Goal: Task Accomplishment & Management: Use online tool/utility

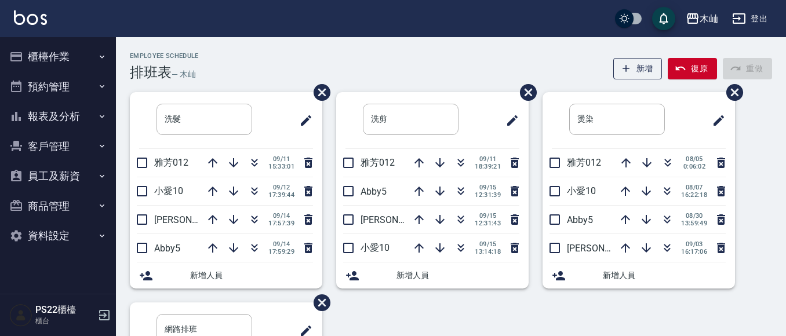
scroll to position [58, 0]
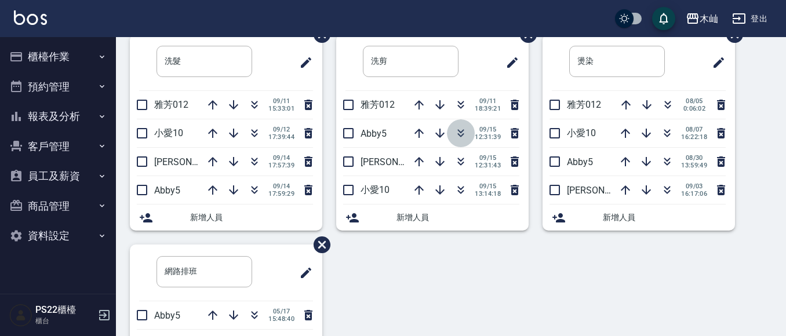
click at [458, 132] on icon "button" at bounding box center [461, 132] width 6 height 4
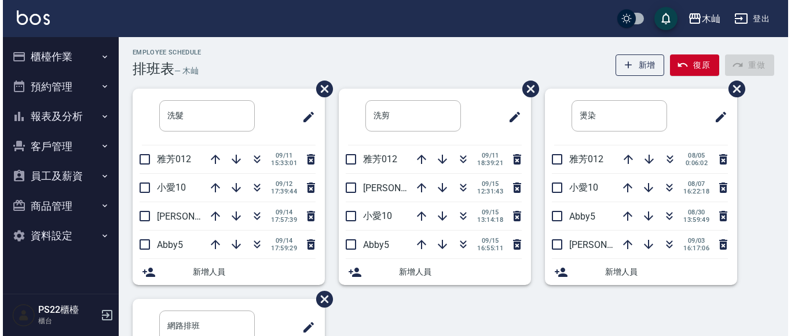
scroll to position [0, 0]
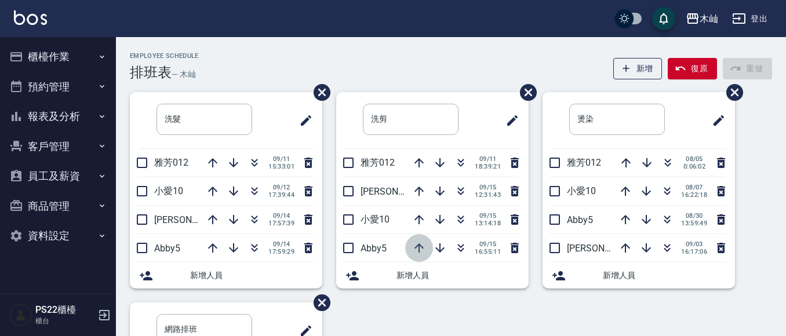
click at [419, 253] on icon "button" at bounding box center [419, 248] width 14 height 14
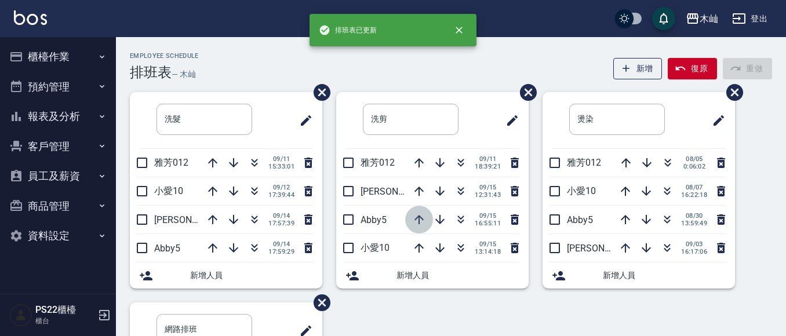
click at [416, 222] on icon "button" at bounding box center [418, 219] width 9 height 9
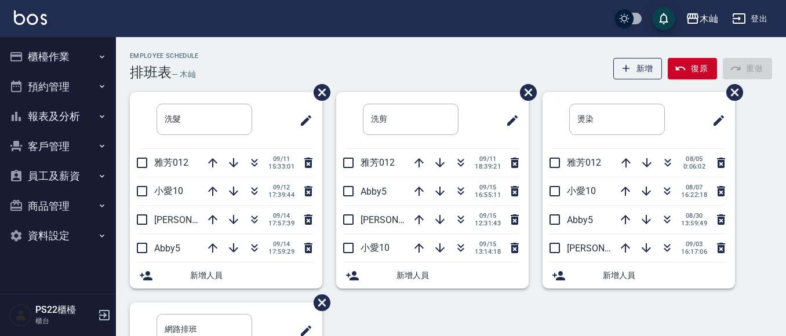
click at [78, 60] on button "櫃檯作業" at bounding box center [58, 57] width 107 height 30
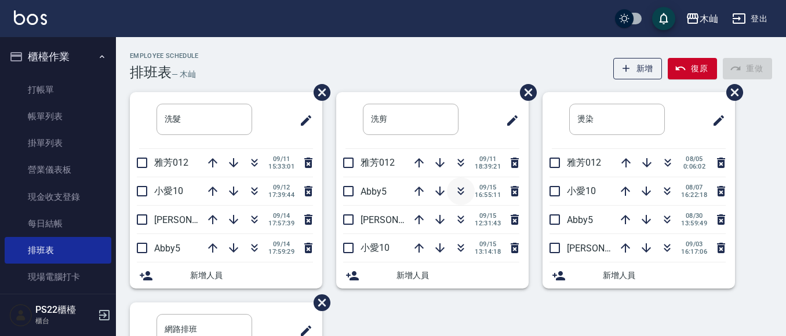
click at [454, 191] on icon "button" at bounding box center [461, 191] width 14 height 14
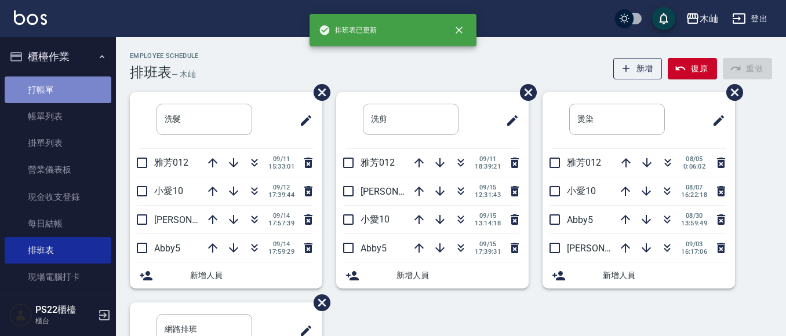
click at [67, 80] on link "打帳單" at bounding box center [58, 89] width 107 height 27
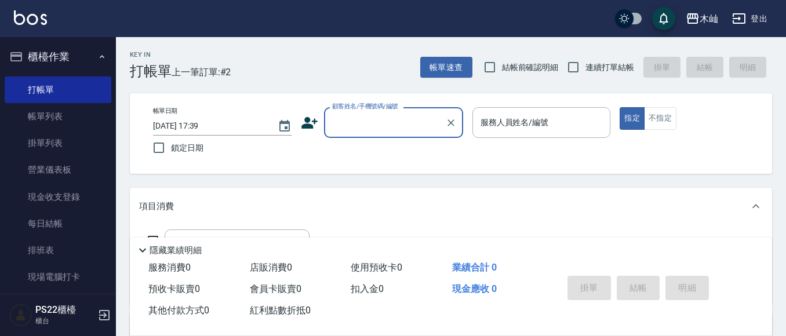
click at [401, 122] on input "顧客姓名/手機號碼/編號" at bounding box center [384, 122] width 111 height 20
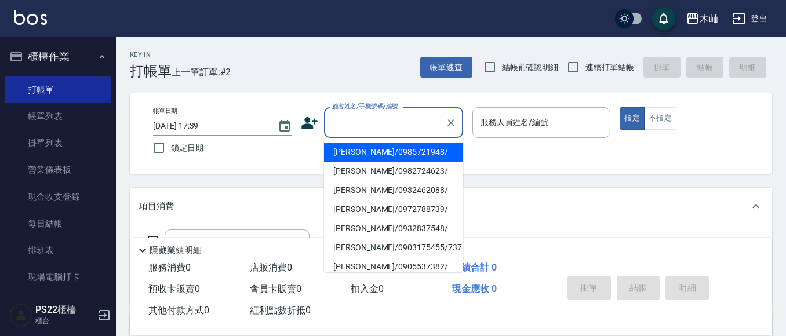
click at [313, 124] on icon at bounding box center [309, 122] width 17 height 17
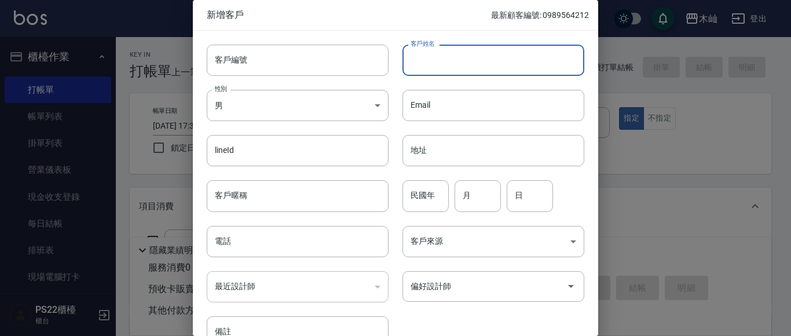
click at [450, 64] on input "客戶姓名" at bounding box center [494, 60] width 182 height 31
click at [477, 57] on input "客戶姓名" at bounding box center [494, 60] width 182 height 31
type input "[PERSON_NAME]"
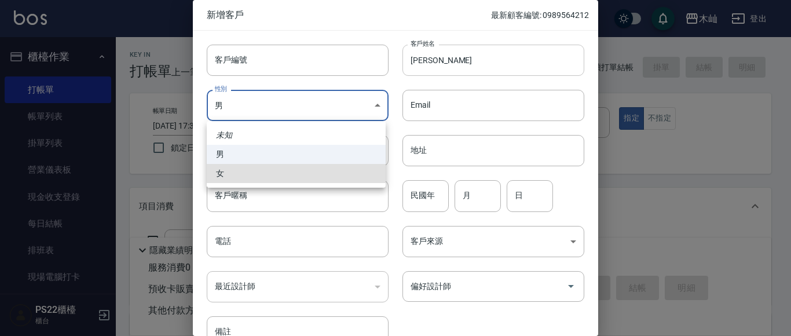
type input "[DEMOGRAPHIC_DATA]"
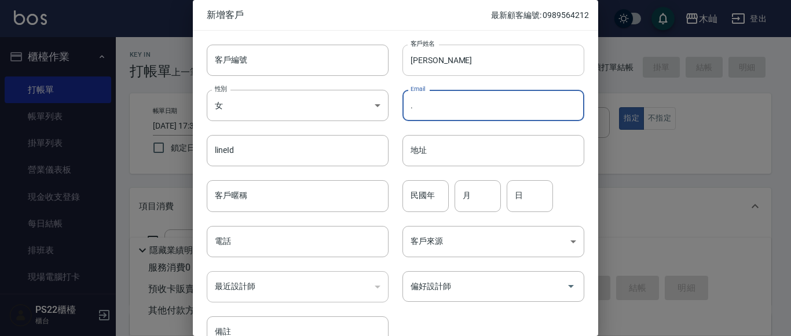
type input "."
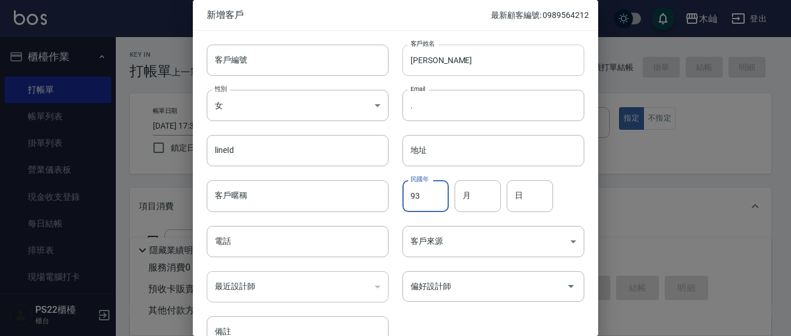
type input "93"
type input "12"
type input "10"
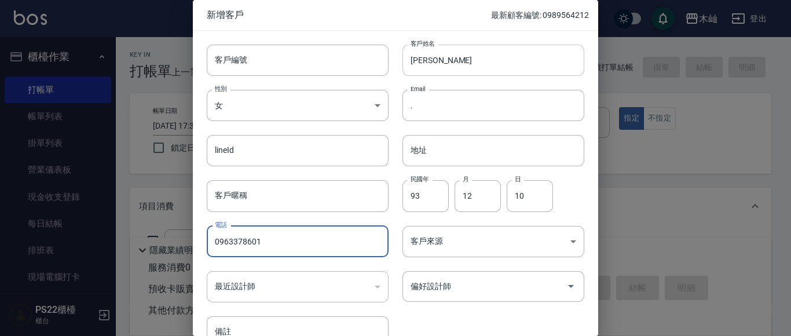
type input "0963378601"
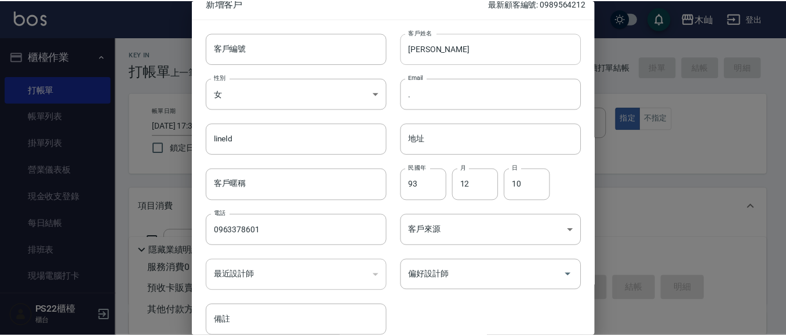
scroll to position [65, 0]
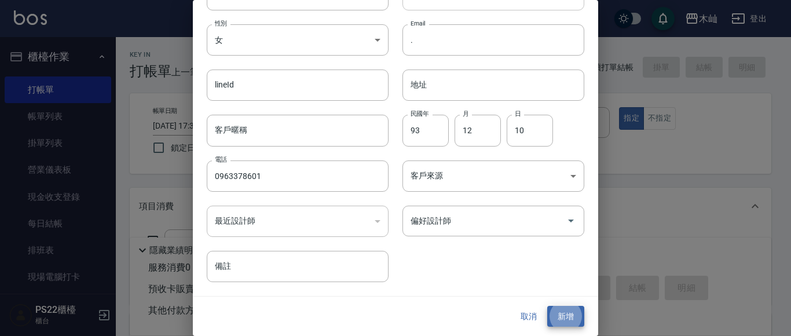
click at [547, 306] on button "新增" at bounding box center [565, 316] width 37 height 21
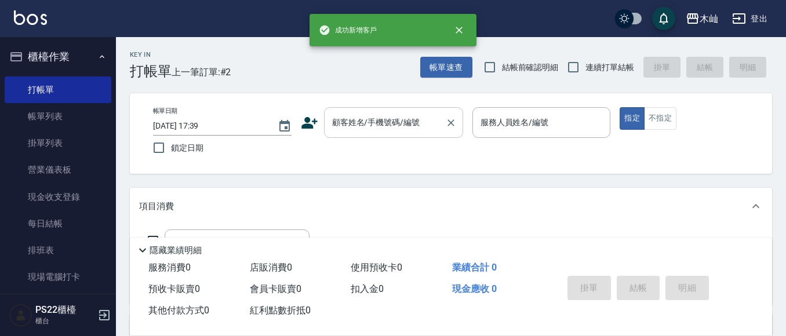
click at [399, 113] on div "顧客姓名/手機號碼/編號 顧客姓名/手機號碼/編號" at bounding box center [393, 122] width 139 height 31
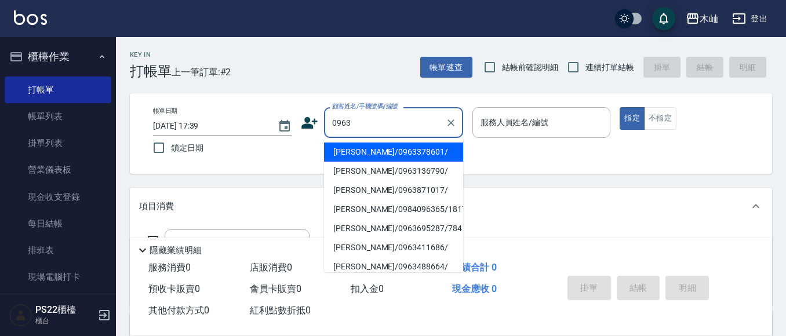
click at [403, 154] on li "[PERSON_NAME]/0963378601/" at bounding box center [393, 152] width 139 height 19
type input "[PERSON_NAME]/0963378601/"
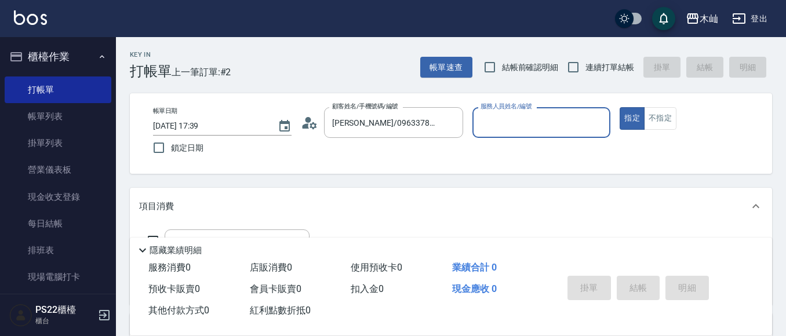
click at [488, 127] on input "服務人員姓名/編號" at bounding box center [541, 122] width 128 height 20
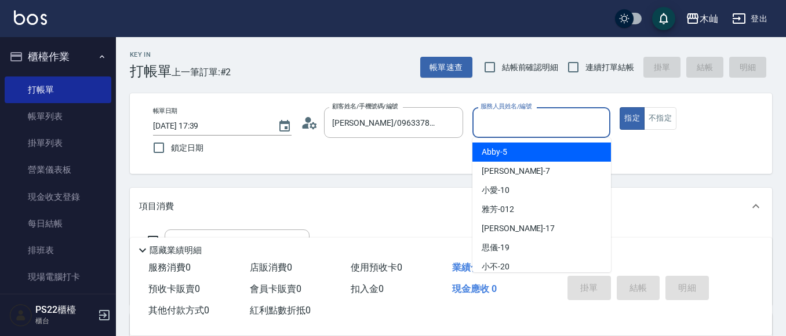
click at [497, 156] on span "Abby -5" at bounding box center [493, 152] width 25 height 12
type input "Abby-5"
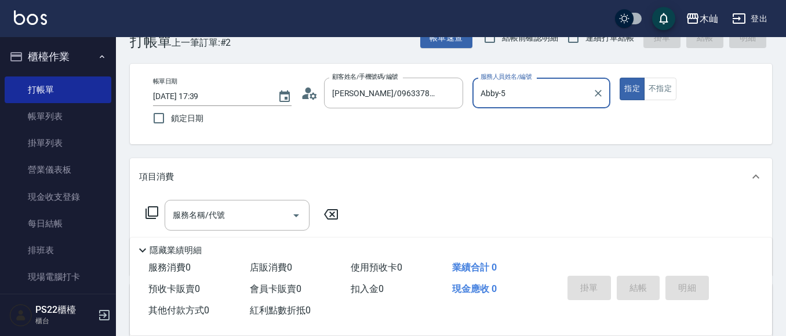
scroll to position [58, 0]
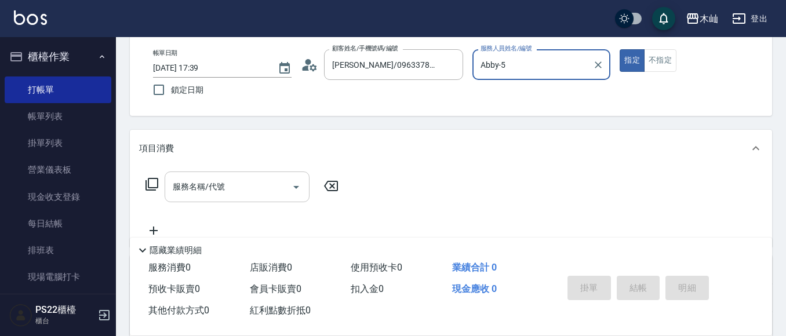
click at [211, 187] on div "服務名稱/代號 服務名稱/代號" at bounding box center [237, 186] width 145 height 31
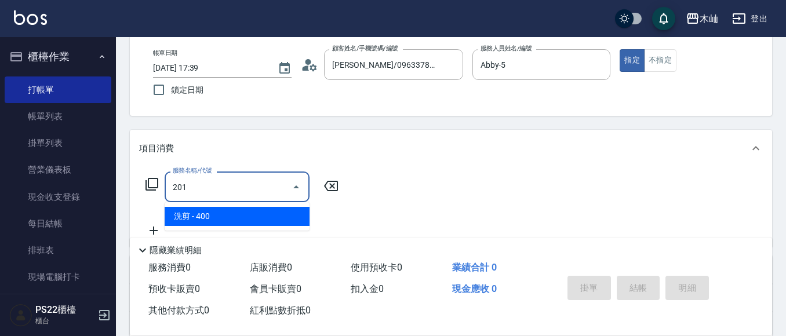
type input "洗剪(201)"
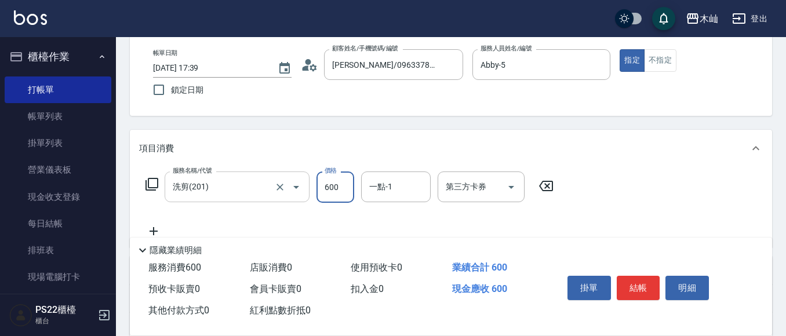
type input "600"
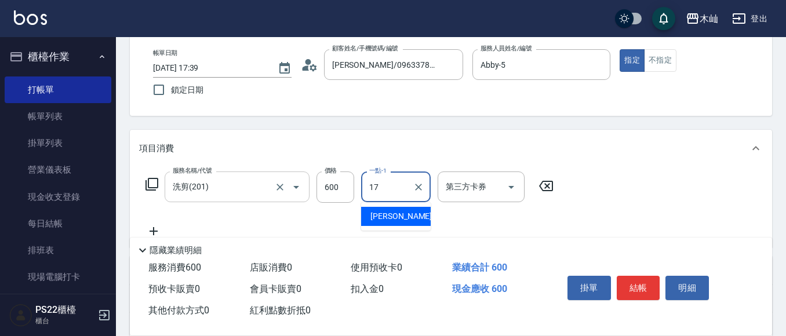
type input "[PERSON_NAME]-17"
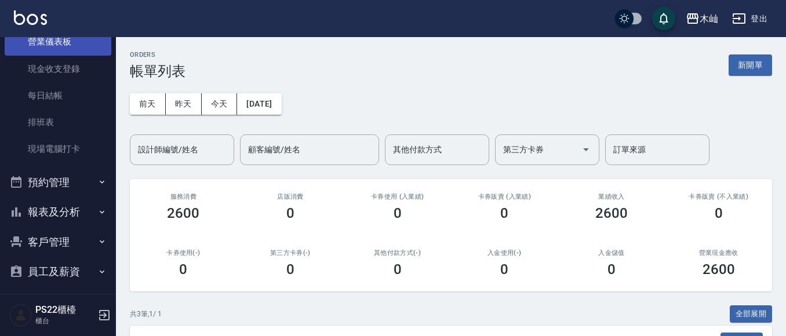
scroll to position [174, 0]
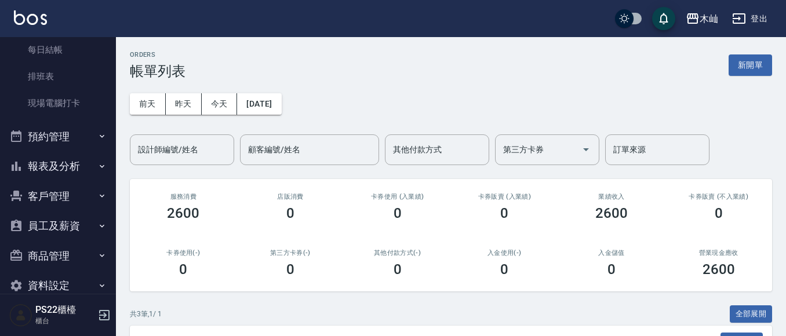
click at [75, 167] on button "報表及分析" at bounding box center [58, 166] width 107 height 30
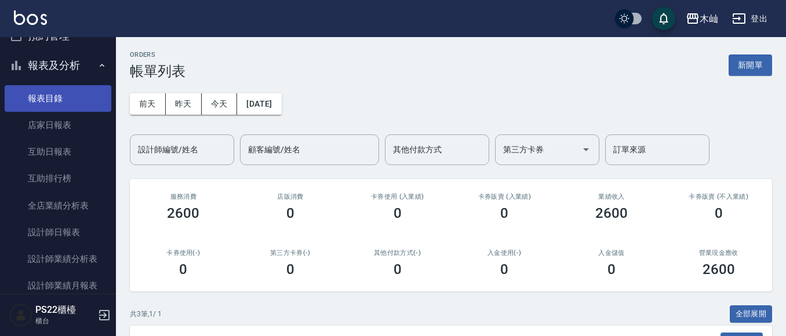
scroll to position [290, 0]
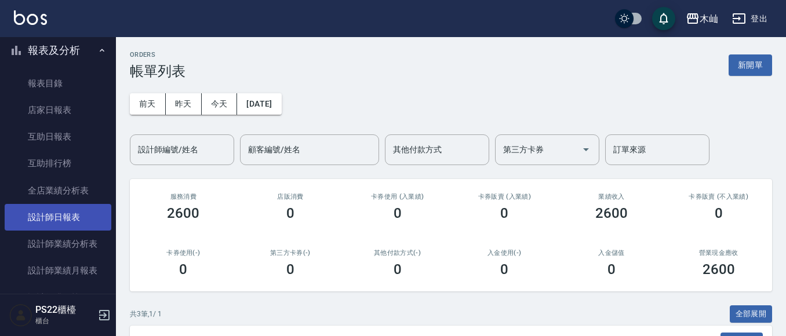
click at [64, 210] on link "設計師日報表" at bounding box center [58, 217] width 107 height 27
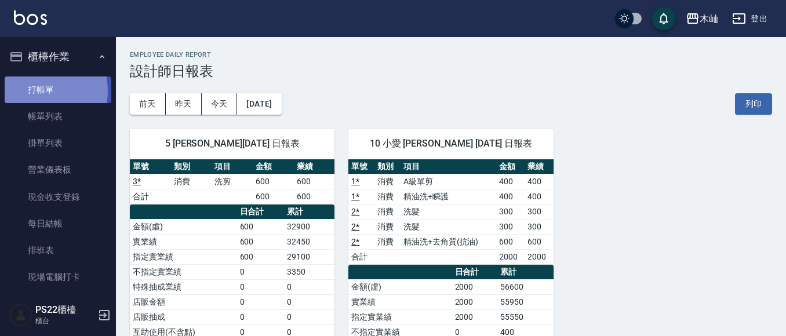
click at [33, 90] on link "打帳單" at bounding box center [58, 89] width 107 height 27
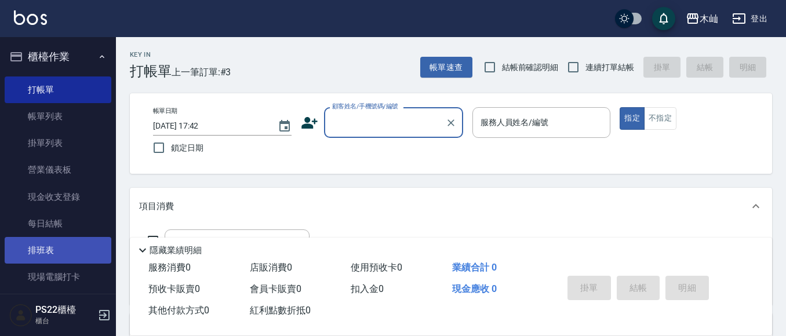
click at [57, 255] on link "排班表" at bounding box center [58, 250] width 107 height 27
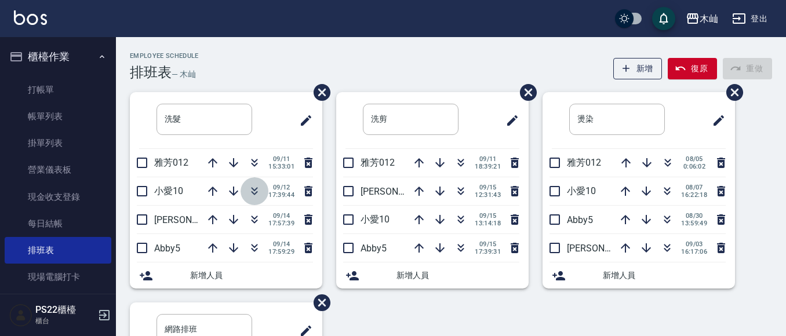
click at [253, 192] on icon "button" at bounding box center [254, 193] width 6 height 4
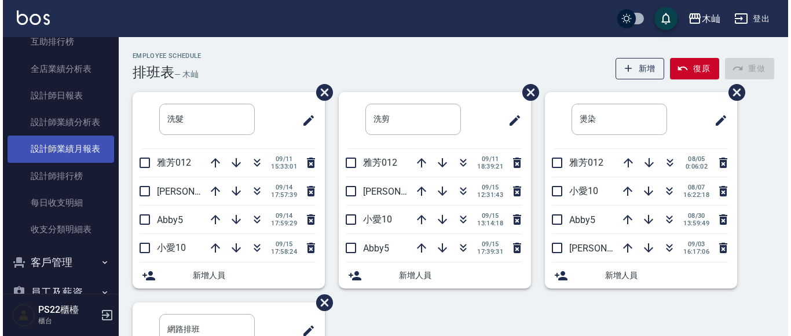
scroll to position [498, 0]
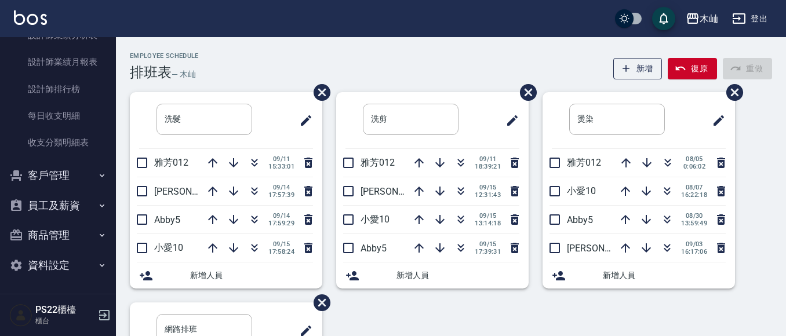
click at [30, 178] on button "客戶管理" at bounding box center [58, 175] width 107 height 30
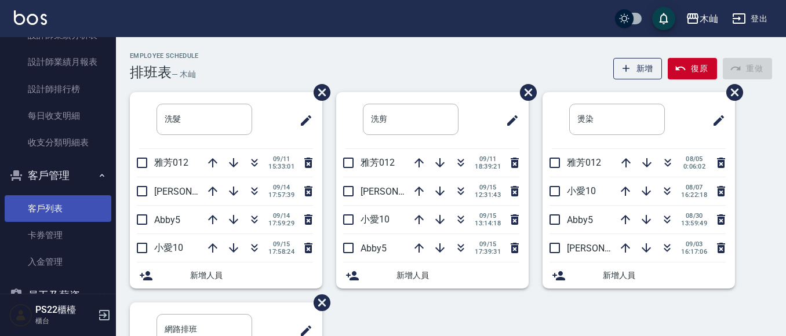
click at [32, 209] on link "客戶列表" at bounding box center [58, 208] width 107 height 27
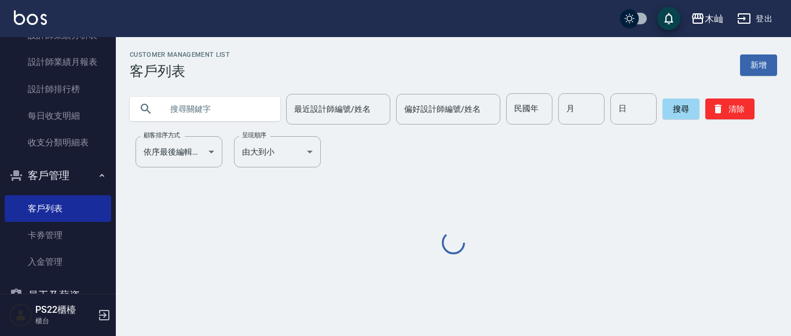
click at [216, 100] on input "text" at bounding box center [216, 108] width 109 height 31
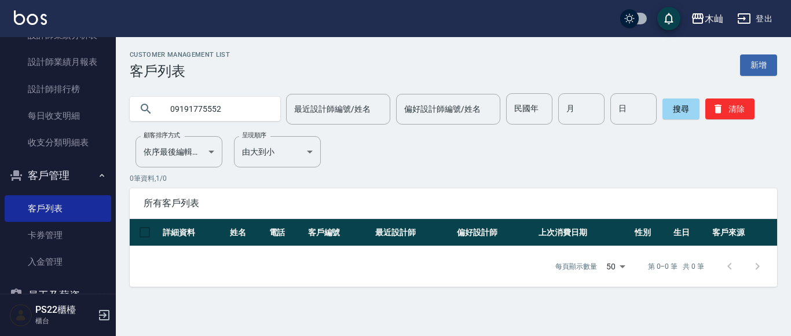
click at [192, 107] on input "09191775552" at bounding box center [216, 108] width 109 height 31
click at [230, 105] on input "0919775552" at bounding box center [216, 108] width 109 height 31
click at [189, 110] on input "0919775" at bounding box center [216, 108] width 109 height 31
click at [214, 116] on input "09191775" at bounding box center [216, 108] width 109 height 31
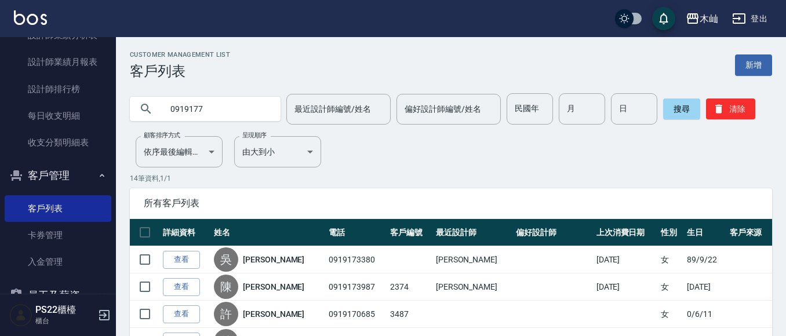
type input "0919177"
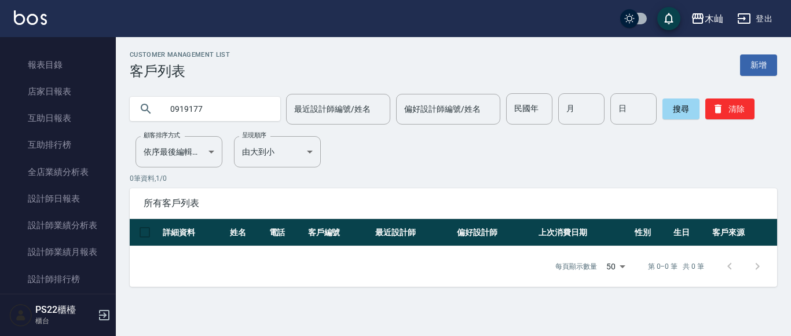
scroll to position [266, 0]
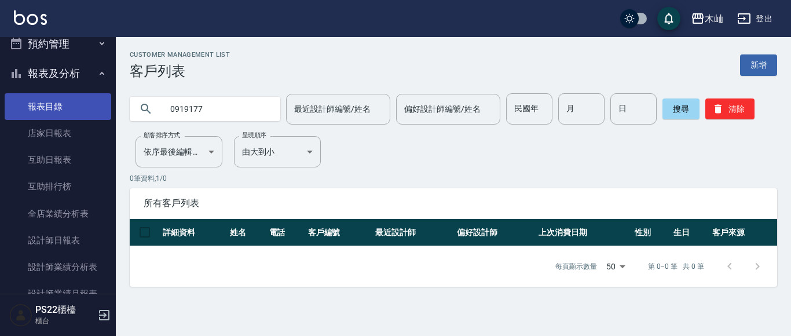
click at [38, 106] on link "報表目錄" at bounding box center [58, 106] width 107 height 27
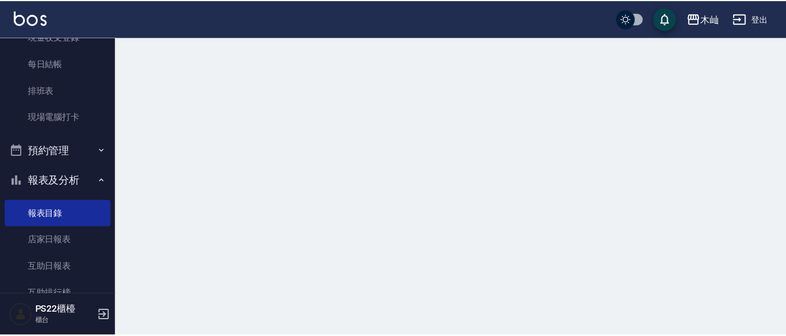
scroll to position [35, 0]
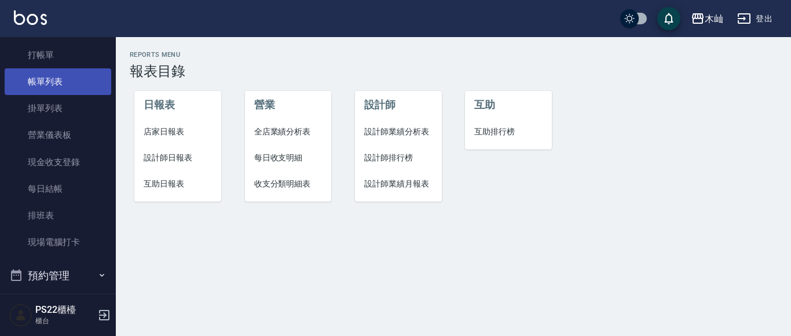
click at [44, 74] on link "帳單列表" at bounding box center [58, 81] width 107 height 27
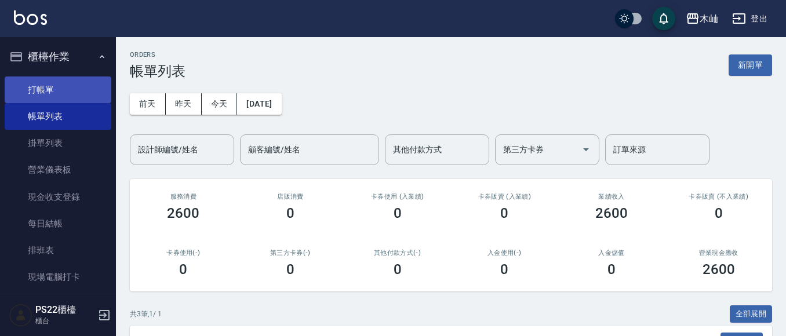
click at [59, 87] on link "打帳單" at bounding box center [58, 89] width 107 height 27
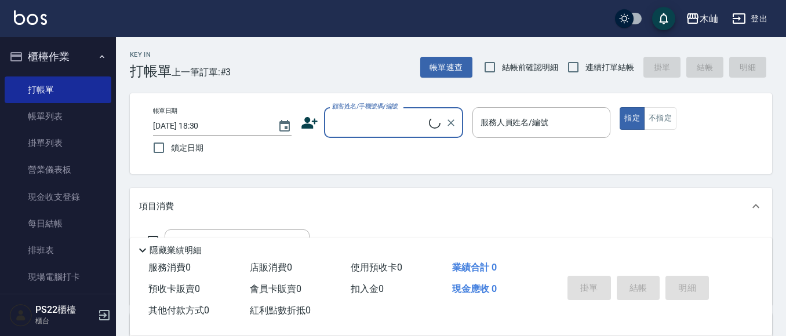
click at [373, 132] on input "顧客姓名/手機號碼/編號" at bounding box center [379, 122] width 100 height 20
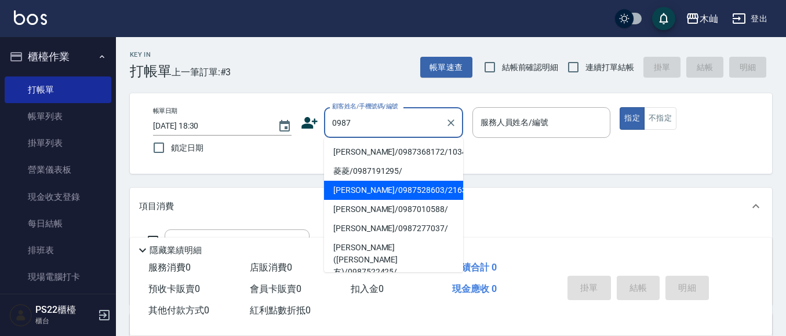
click at [365, 194] on li "[PERSON_NAME]/0987528603/216319" at bounding box center [393, 190] width 139 height 19
type input "[PERSON_NAME]/0987528603/216319"
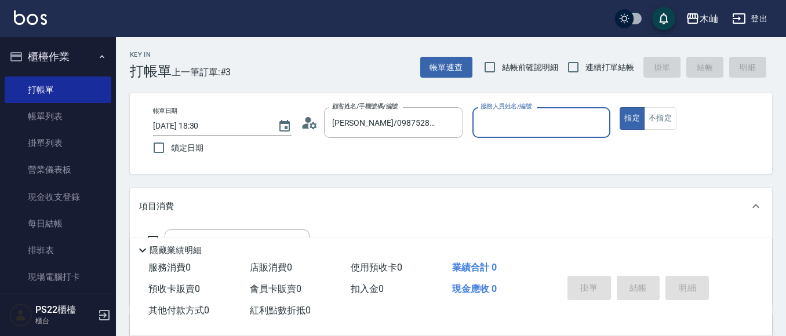
type input "小愛-10"
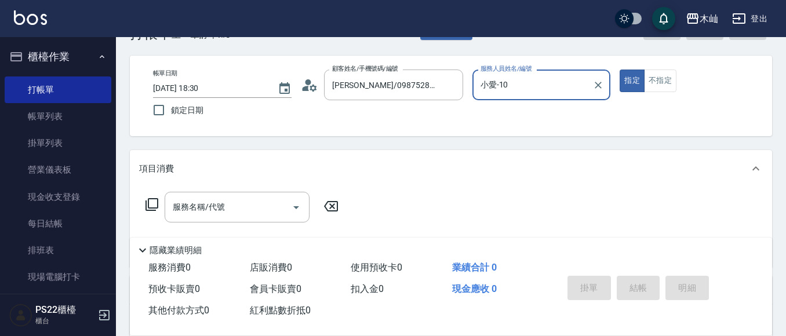
scroll to position [58, 0]
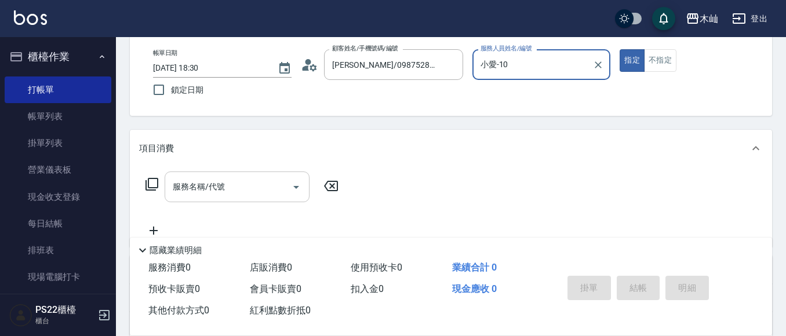
drag, startPoint x: 245, startPoint y: 201, endPoint x: 254, endPoint y: 190, distance: 14.0
click at [248, 198] on div "服務名稱/代號" at bounding box center [237, 186] width 145 height 31
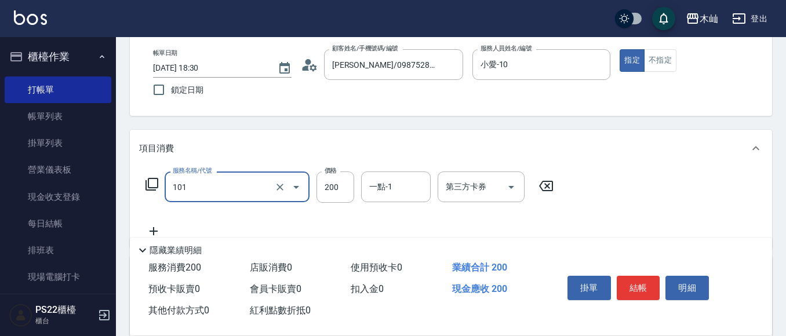
type input "洗髮(101)"
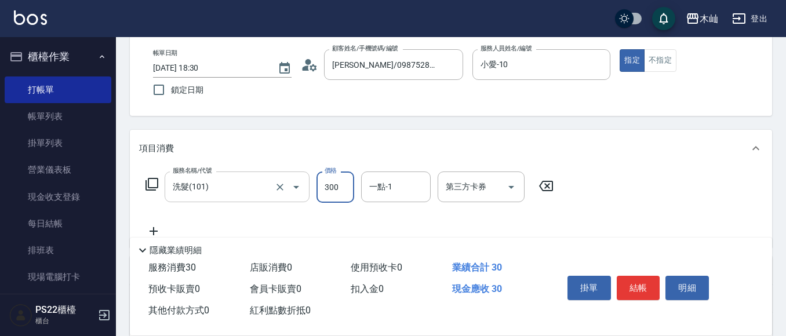
type input "300"
click at [651, 295] on button "結帳" at bounding box center [637, 288] width 43 height 24
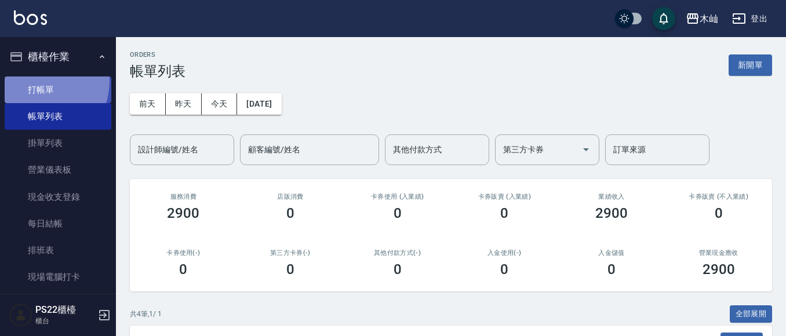
click at [34, 81] on link "打帳單" at bounding box center [58, 89] width 107 height 27
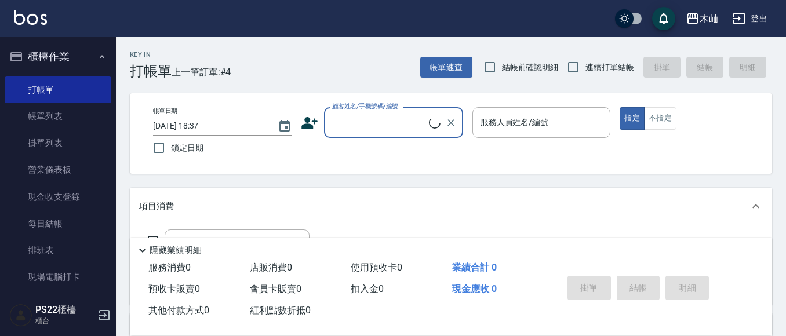
click at [364, 116] on input "顧客姓名/手機號碼/編號" at bounding box center [379, 122] width 100 height 20
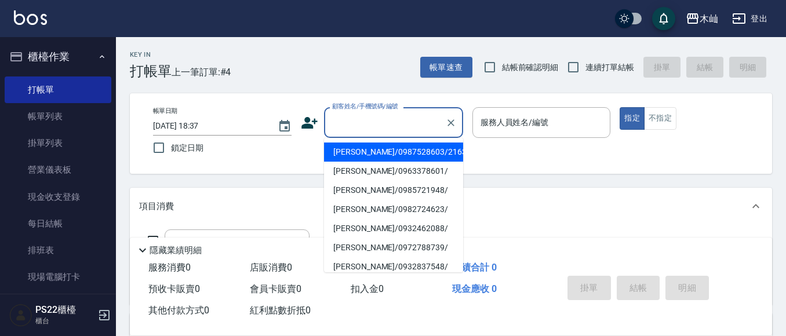
click at [390, 126] on input "顧客姓名/手機號碼/編號" at bounding box center [384, 122] width 111 height 20
type input "0983"
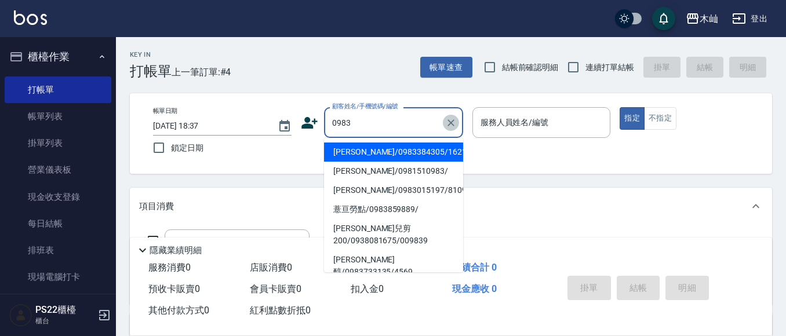
click at [450, 120] on icon "Clear" at bounding box center [451, 123] width 12 height 12
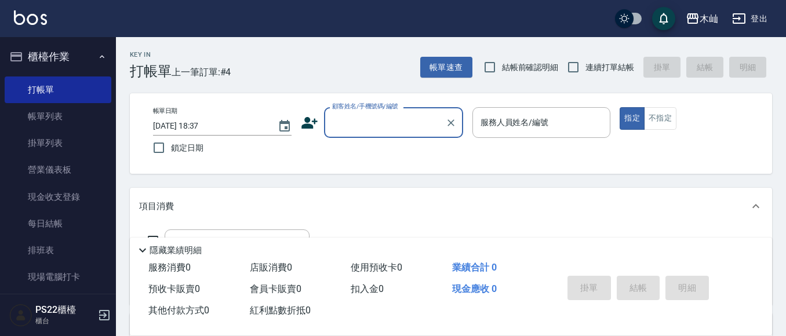
click at [395, 133] on input "顧客姓名/手機號碼/編號" at bounding box center [384, 122] width 111 height 20
type input "率"
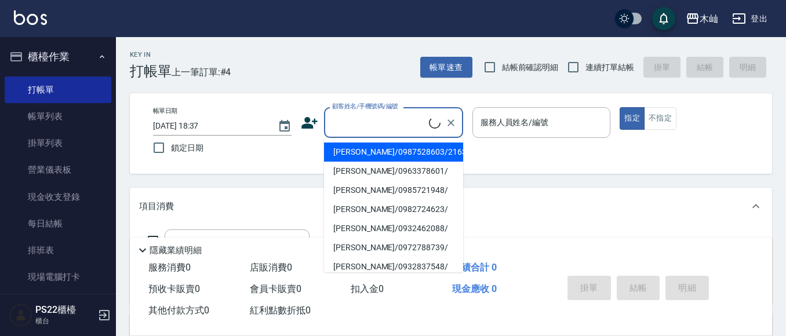
type input "ㄓ"
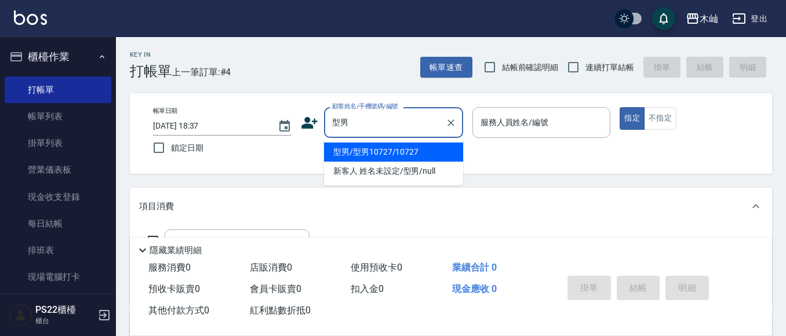
click at [380, 154] on li "型男/型男10727/10727" at bounding box center [393, 152] width 139 height 19
type input "型男/型男10727/10727"
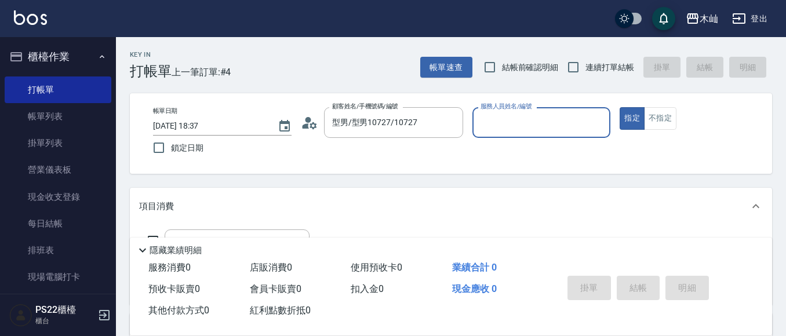
click at [489, 127] on input "服務人員姓名/編號" at bounding box center [541, 122] width 128 height 20
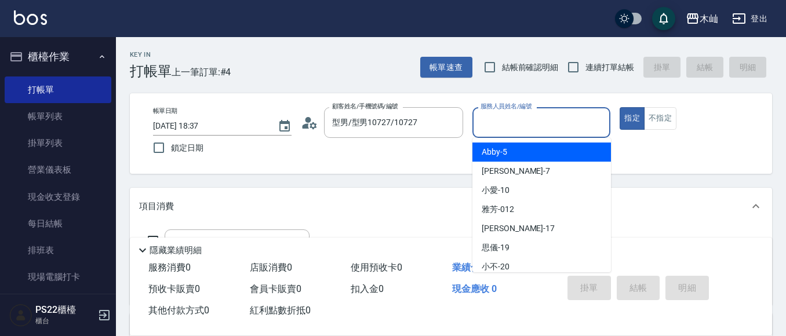
click at [499, 155] on span "Abby -5" at bounding box center [493, 152] width 25 height 12
type input "Abby-5"
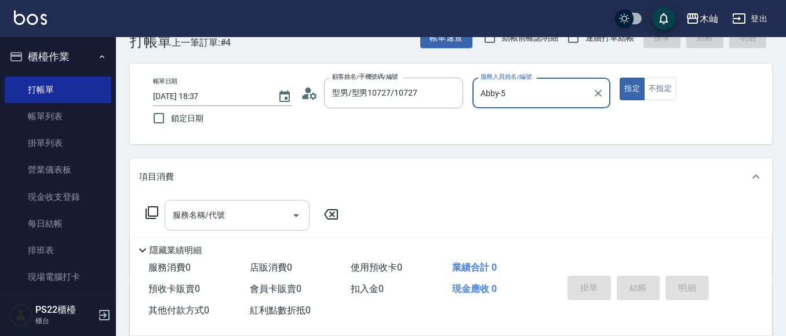
scroll to position [58, 0]
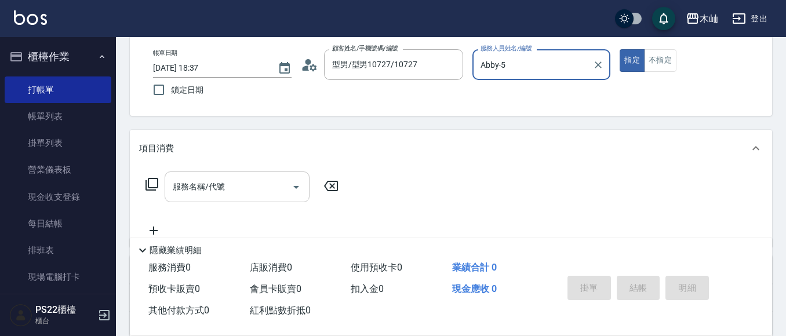
click at [199, 180] on input "服務名稱/代號" at bounding box center [228, 187] width 117 height 20
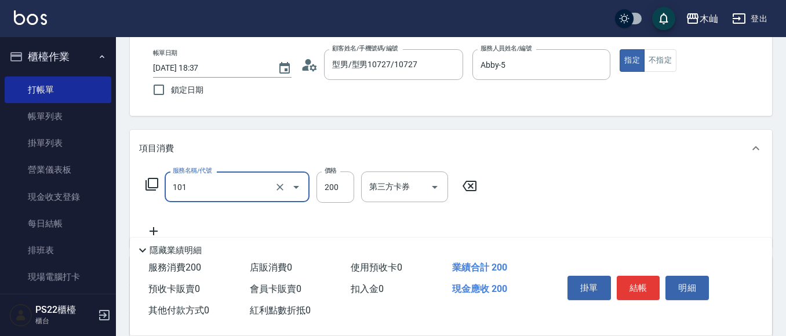
type input "洗髮(101)"
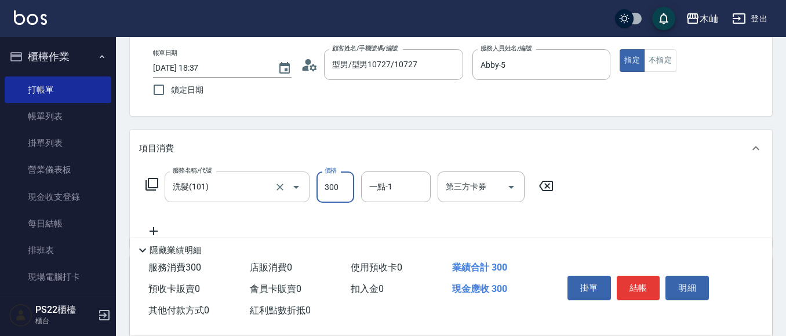
type input "300"
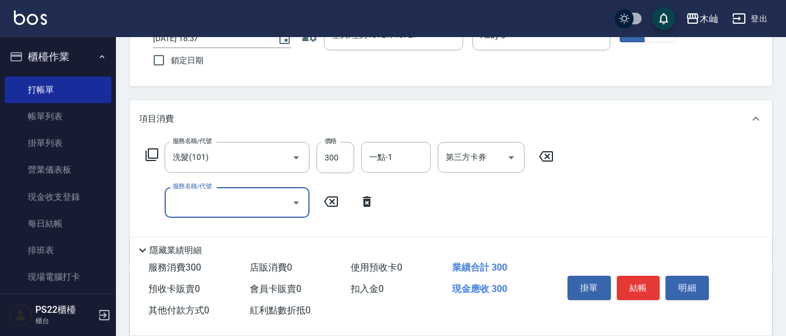
scroll to position [116, 0]
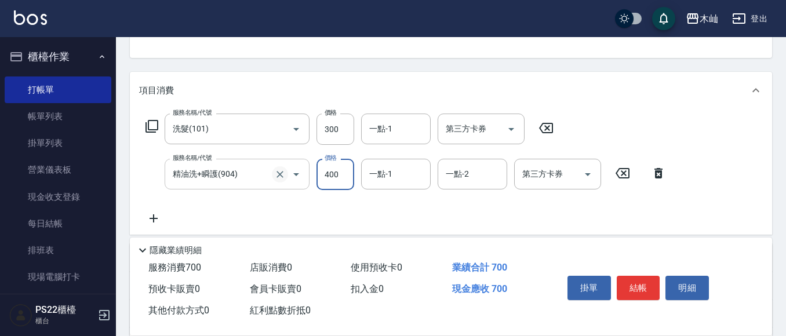
click at [275, 174] on icon "Clear" at bounding box center [280, 175] width 12 height 12
type input "精油洗+瞬護(904)"
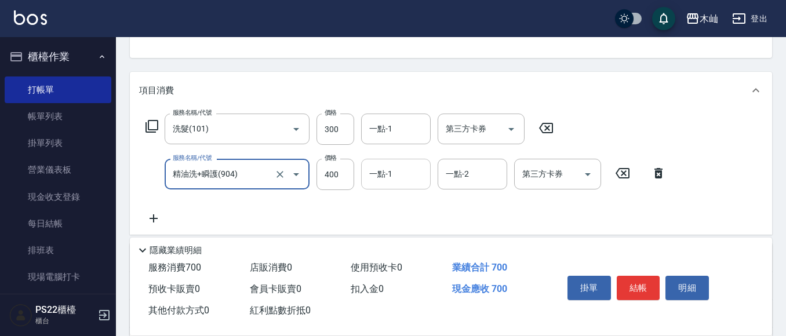
click at [399, 179] on input "一點-1" at bounding box center [395, 174] width 59 height 20
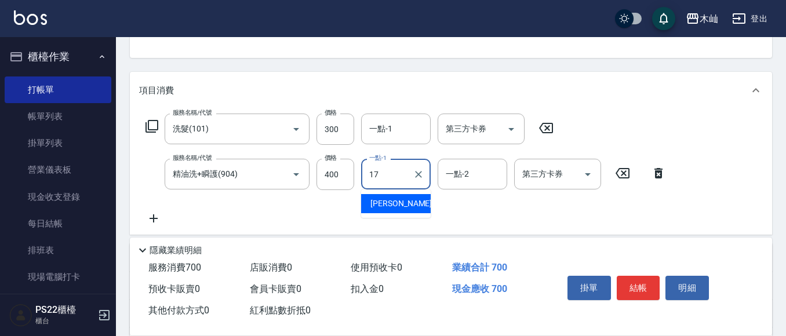
type input "[PERSON_NAME]-17"
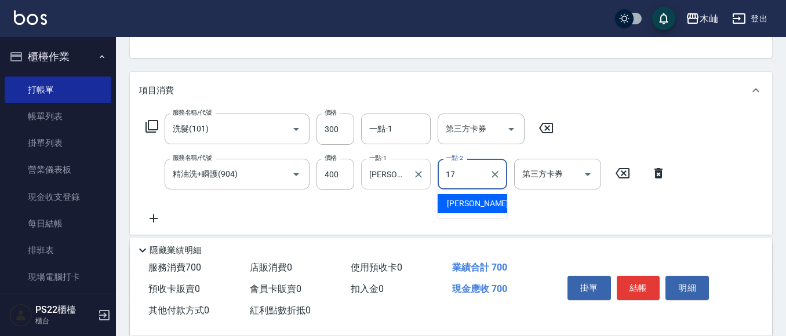
type input "[PERSON_NAME]-17"
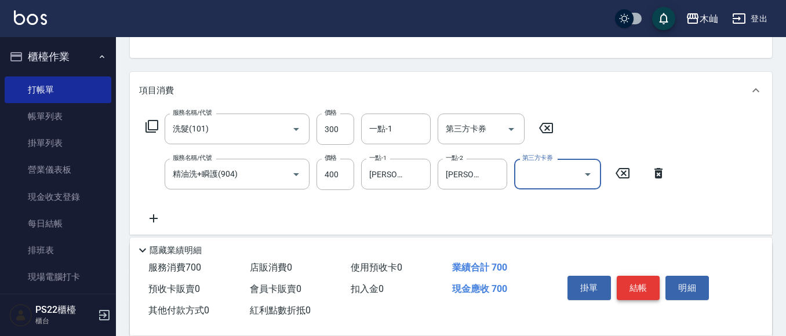
click at [652, 284] on button "結帳" at bounding box center [637, 288] width 43 height 24
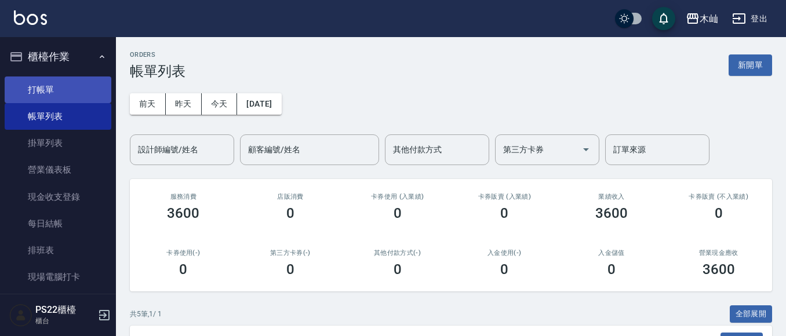
click at [73, 89] on link "打帳單" at bounding box center [58, 89] width 107 height 27
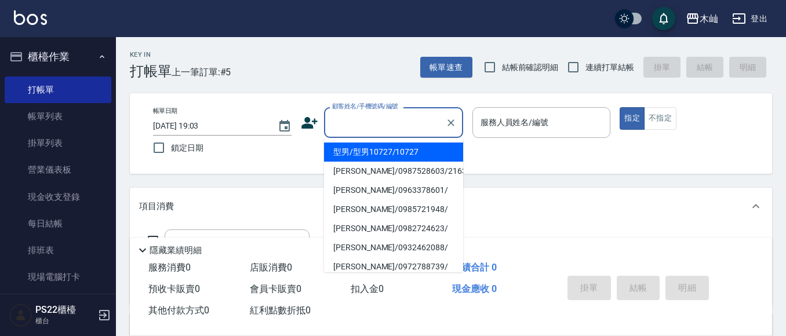
click at [374, 131] on input "顧客姓名/手機號碼/編號" at bounding box center [384, 122] width 111 height 20
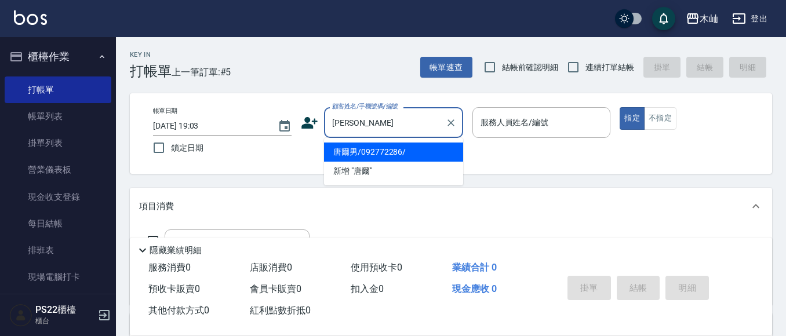
click at [387, 146] on li "唐爾男/092772286/" at bounding box center [393, 152] width 139 height 19
type input "唐爾男/092772286/"
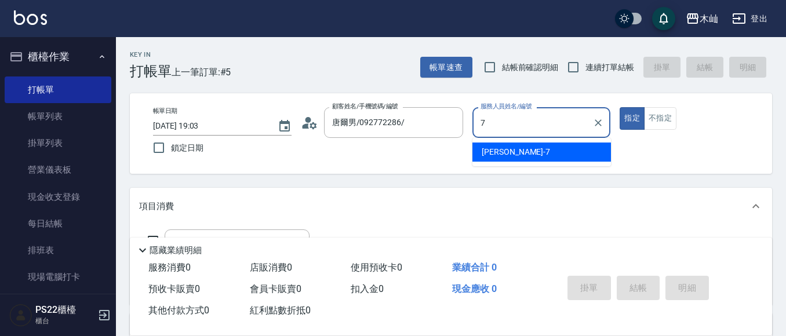
type input "[PERSON_NAME]-7"
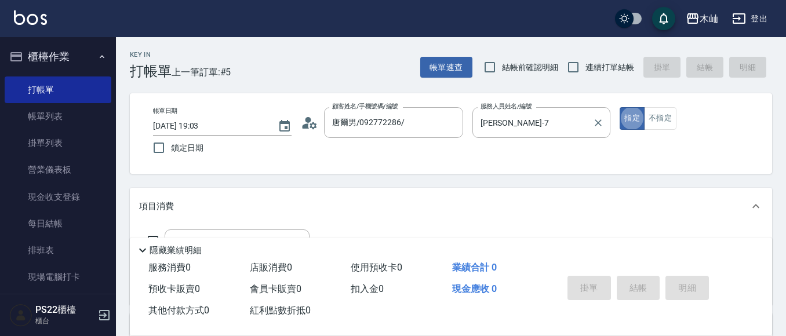
type button "true"
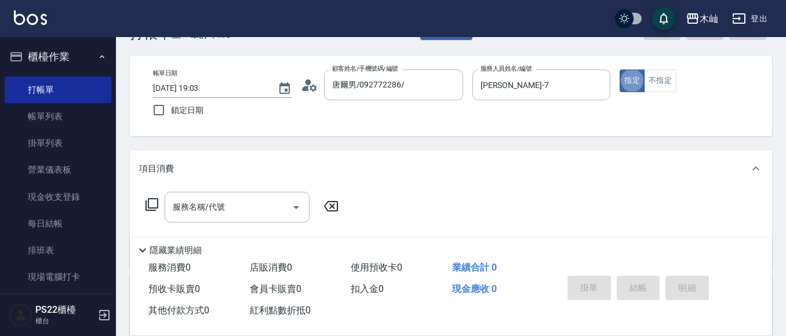
scroll to position [58, 0]
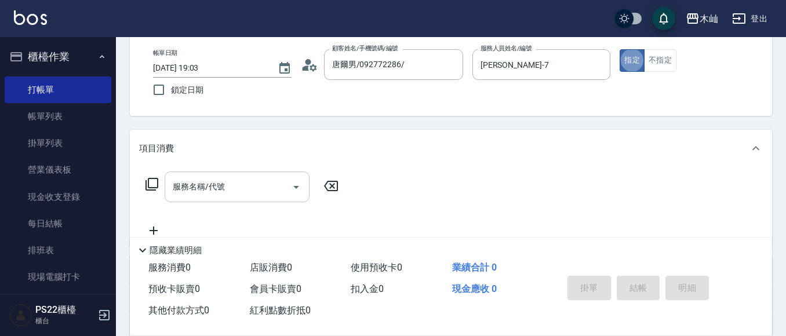
drag, startPoint x: 228, startPoint y: 192, endPoint x: 216, endPoint y: 189, distance: 12.4
click at [227, 193] on input "服務名稱/代號" at bounding box center [228, 187] width 117 height 20
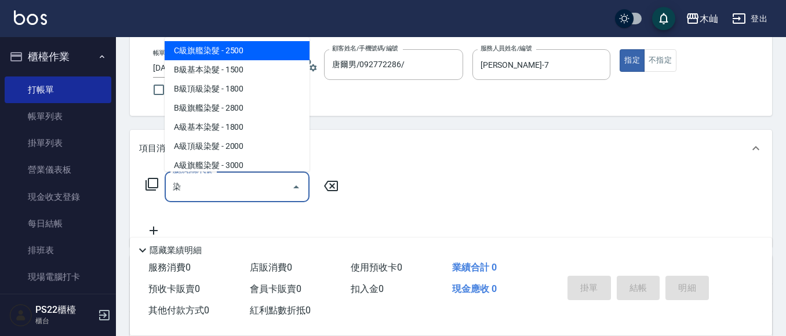
scroll to position [116, 0]
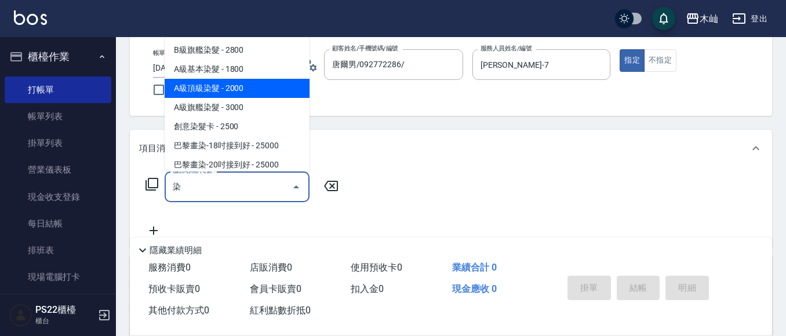
click at [257, 83] on span "A級頂級染髮 - 2000" at bounding box center [237, 88] width 145 height 19
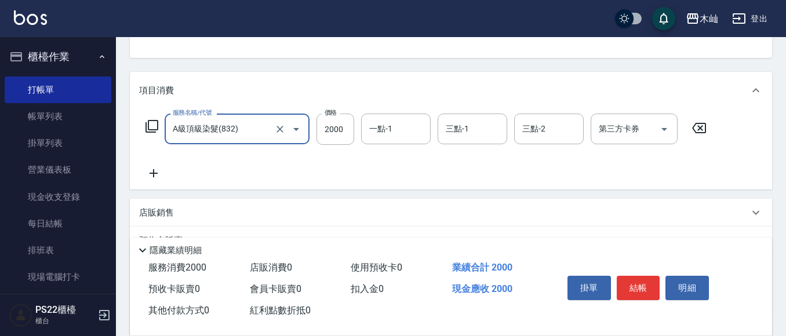
type input "A級頂級染髮(832)"
click at [148, 174] on icon at bounding box center [153, 173] width 29 height 14
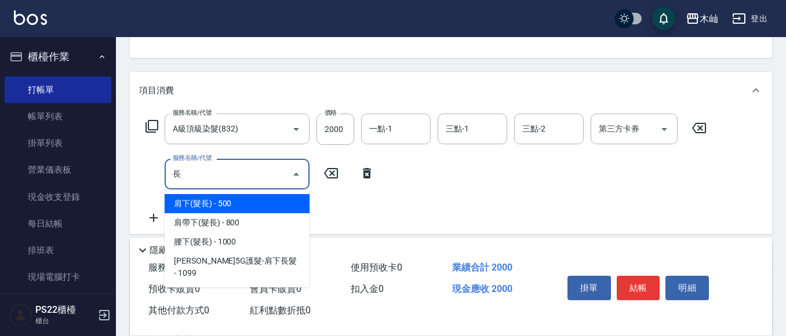
click at [214, 202] on span "肩下(髮長) - 500" at bounding box center [237, 203] width 145 height 19
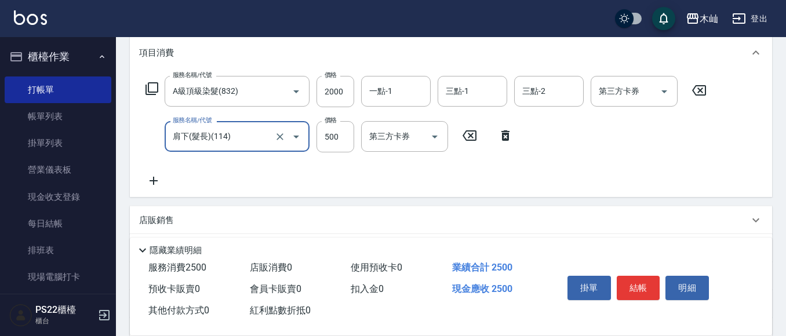
scroll to position [174, 0]
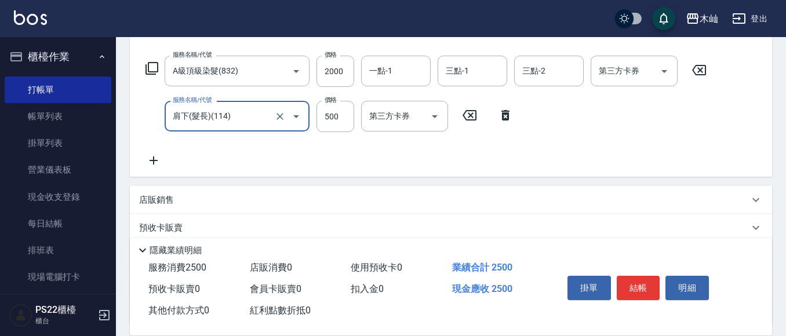
type input "肩下(髮長)(114)"
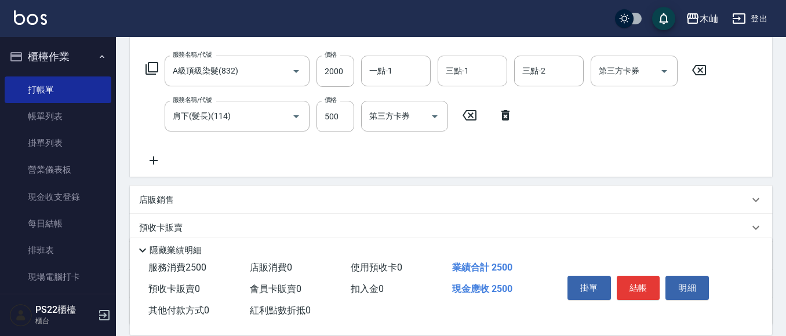
click at [151, 159] on icon at bounding box center [153, 161] width 29 height 14
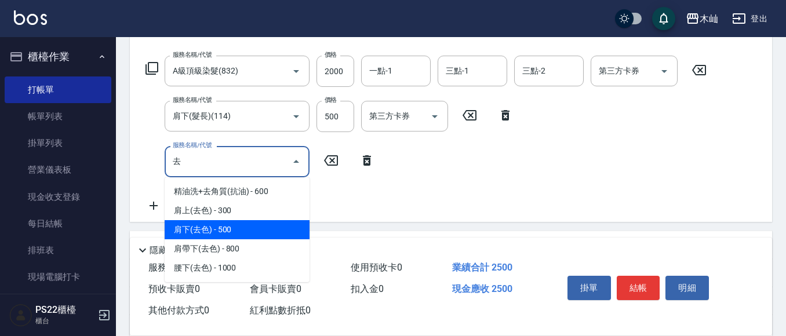
click at [260, 231] on span "肩下(去色) - 500" at bounding box center [237, 229] width 145 height 19
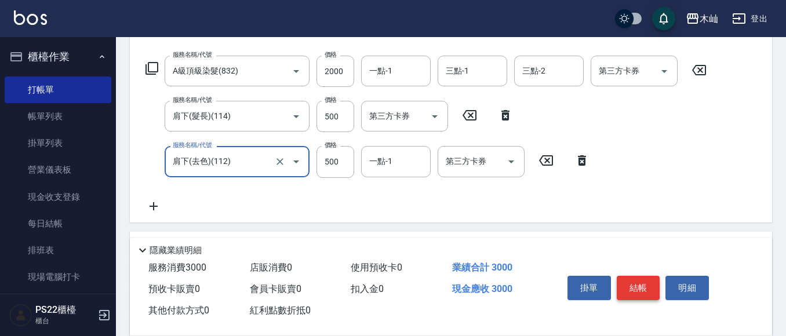
type input "肩下(去色)(112)"
click at [636, 283] on button "結帳" at bounding box center [637, 288] width 43 height 24
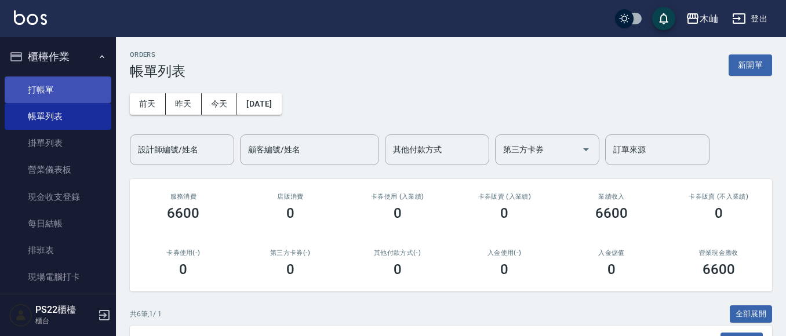
click at [42, 86] on link "打帳單" at bounding box center [58, 89] width 107 height 27
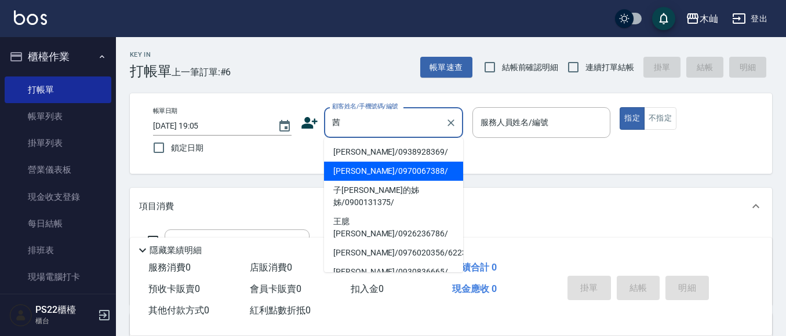
click at [352, 170] on li "[PERSON_NAME]/0970067388/" at bounding box center [393, 171] width 139 height 19
type input "[PERSON_NAME]/0970067388/"
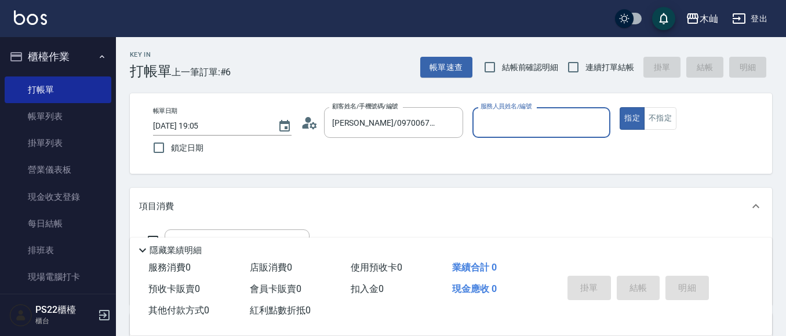
type input "小愛-10"
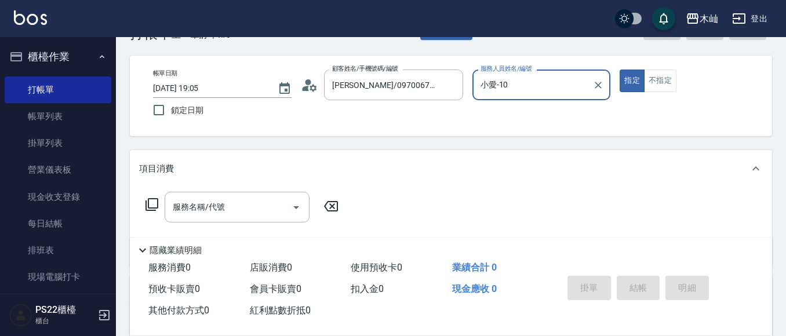
scroll to position [58, 0]
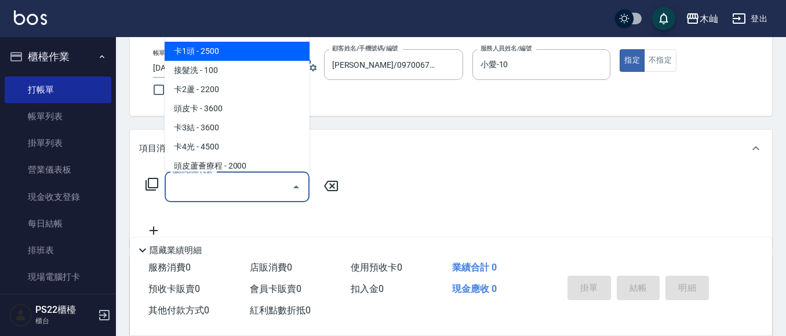
drag, startPoint x: 244, startPoint y: 192, endPoint x: 238, endPoint y: 105, distance: 86.6
click at [243, 188] on input "服務名稱/代號" at bounding box center [228, 187] width 117 height 20
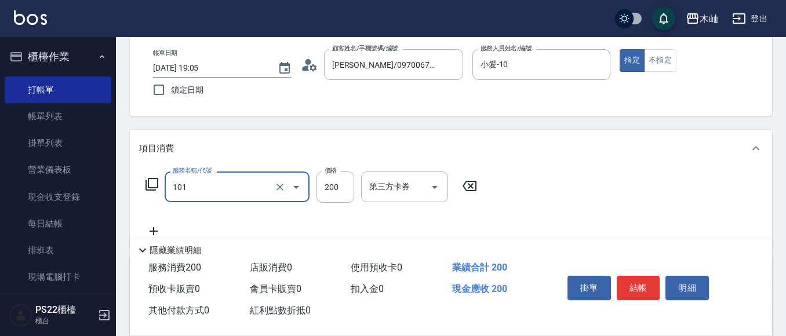
type input "洗髮(101)"
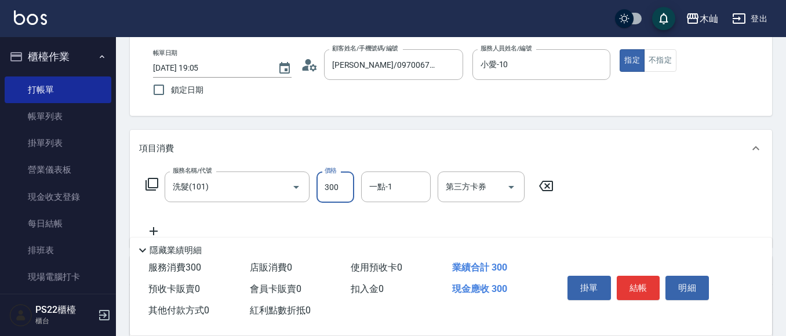
type input "300"
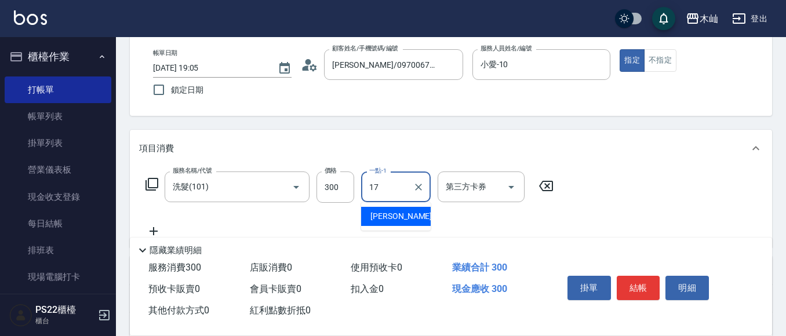
type input "[PERSON_NAME]-17"
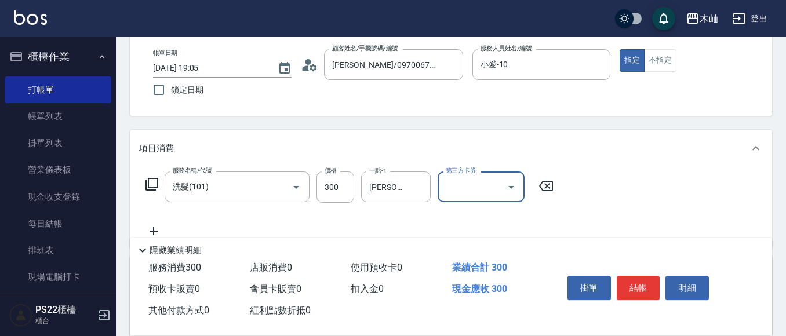
click at [645, 286] on button "結帳" at bounding box center [637, 288] width 43 height 24
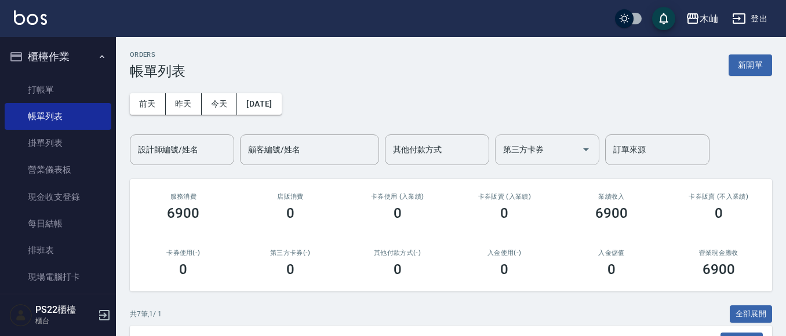
click at [499, 151] on div "第三方卡券" at bounding box center [547, 149] width 104 height 31
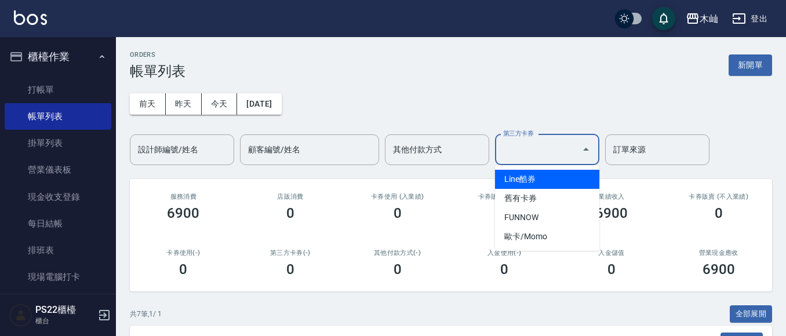
click at [377, 71] on div "ORDERS 帳單列表 新開單" at bounding box center [451, 65] width 642 height 28
